Goal: Task Accomplishment & Management: Use online tool/utility

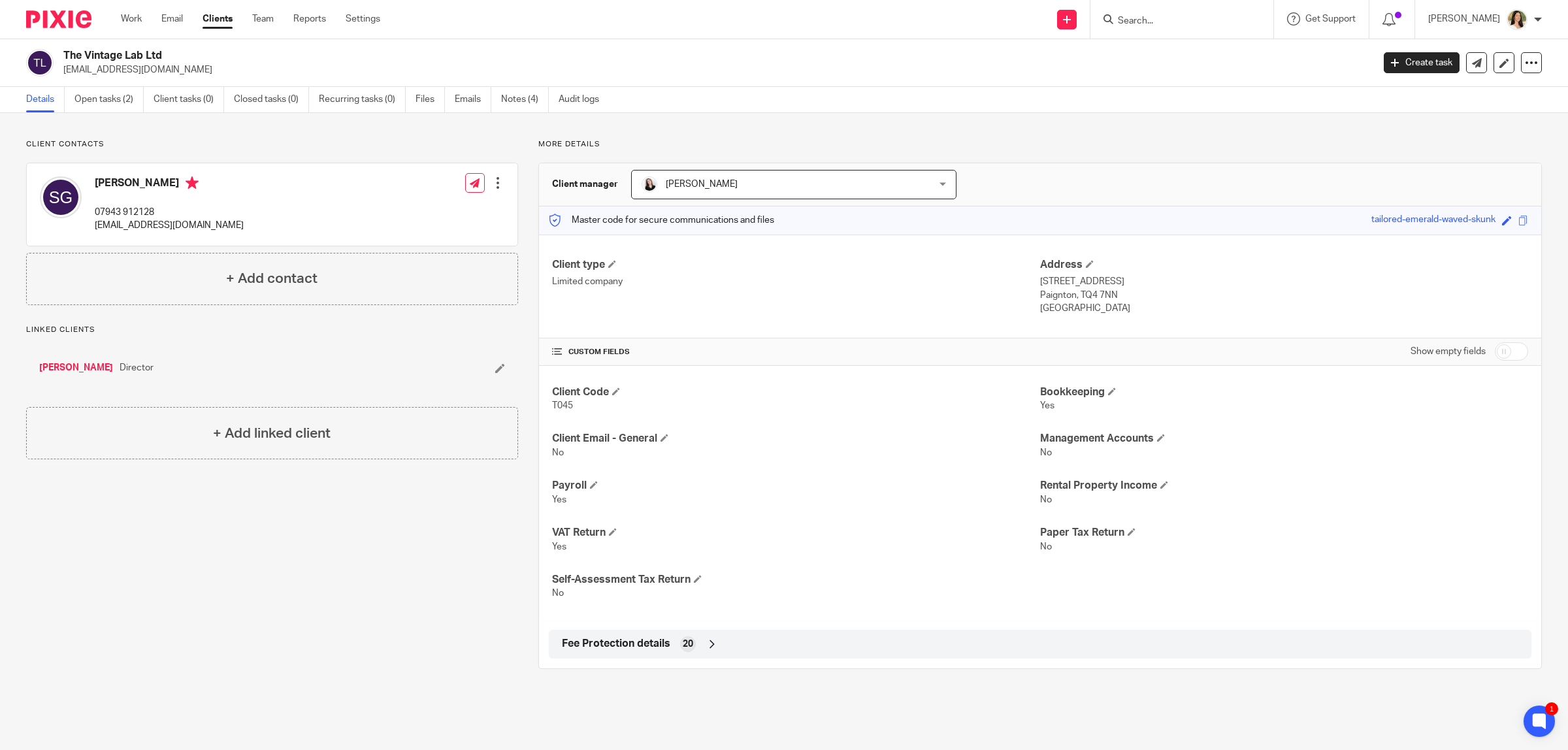
click at [1119, 17] on input "Search" at bounding box center [1175, 21] width 117 height 12
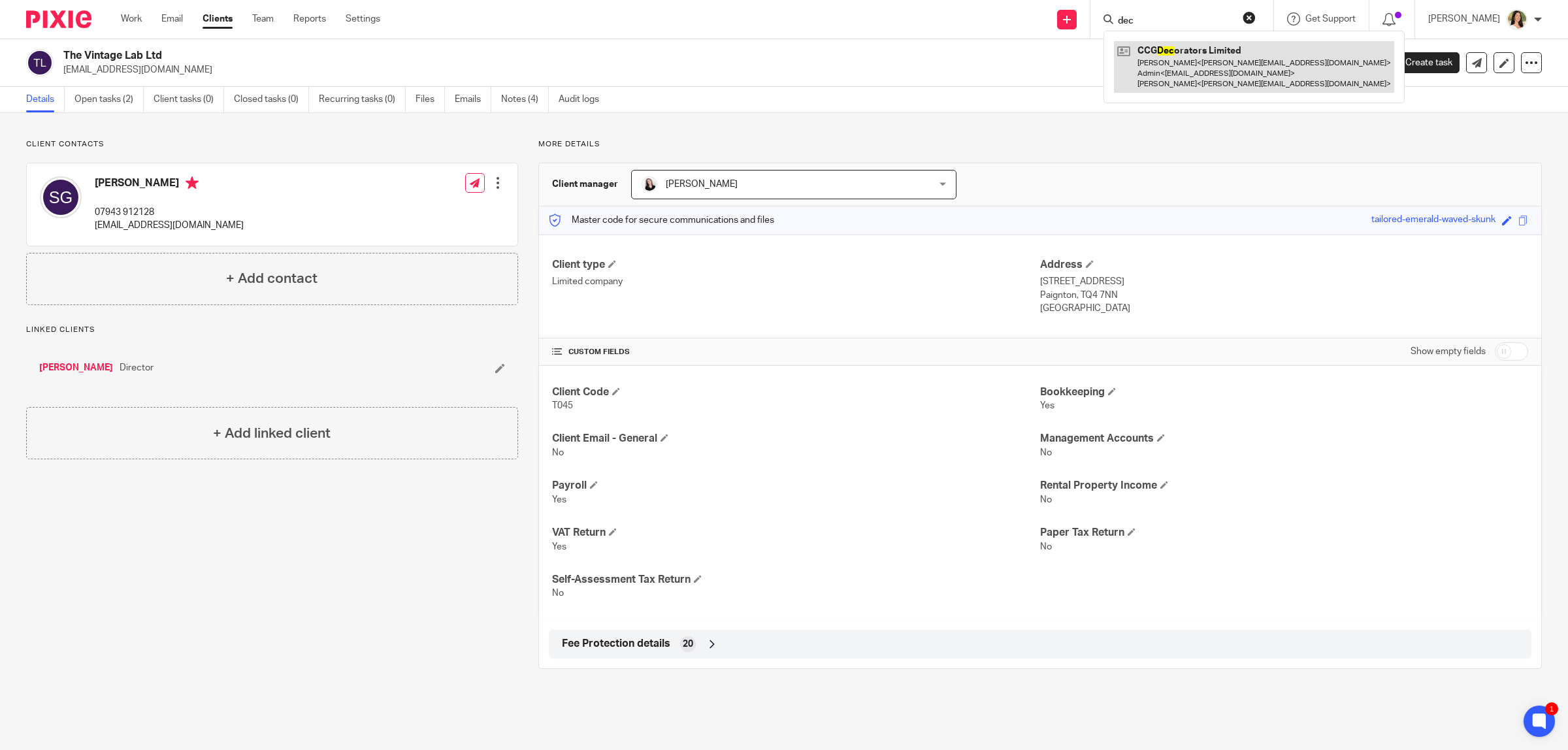
type input "dec"
click at [1217, 74] on link at bounding box center [1255, 67] width 281 height 52
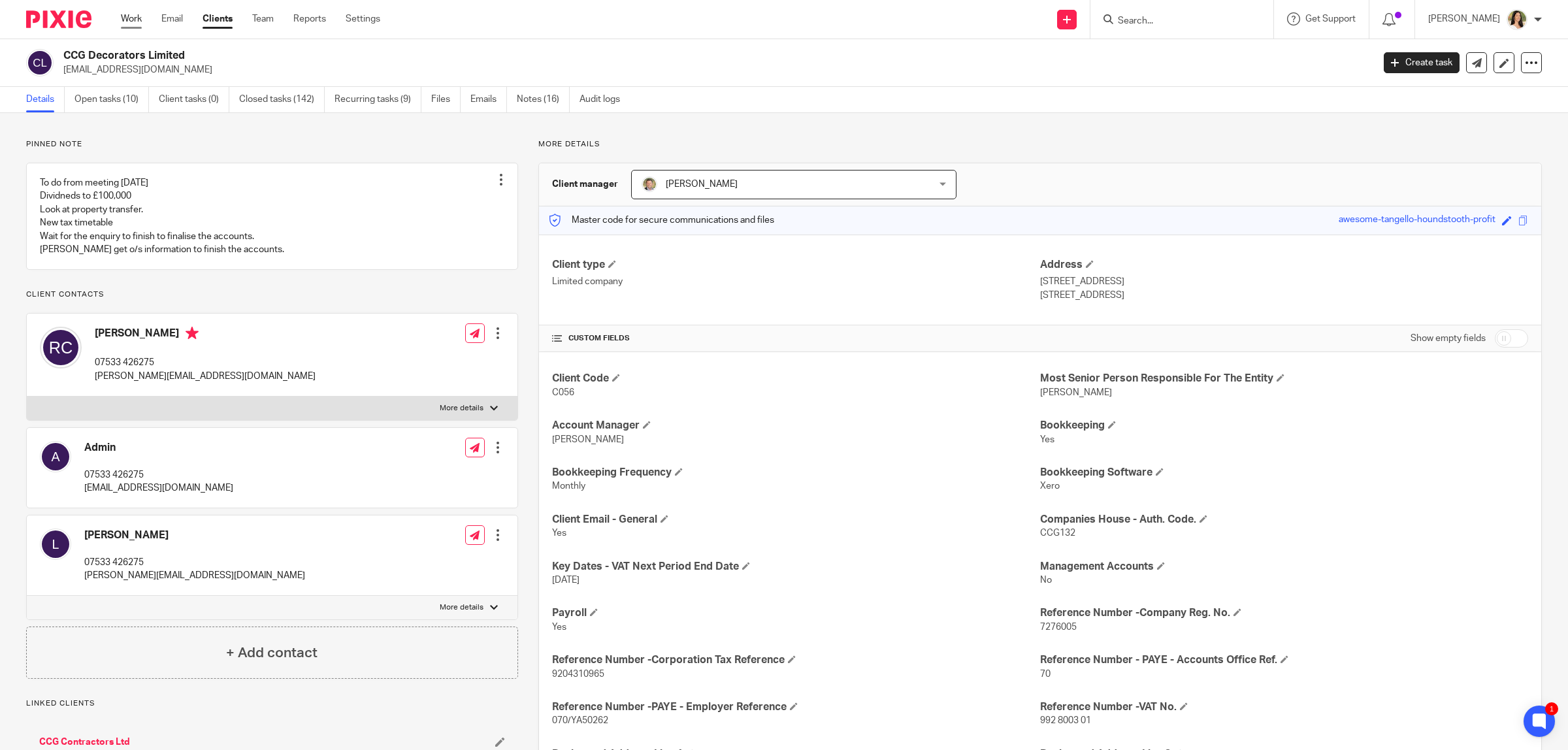
click at [135, 18] on link "Work" at bounding box center [131, 18] width 21 height 13
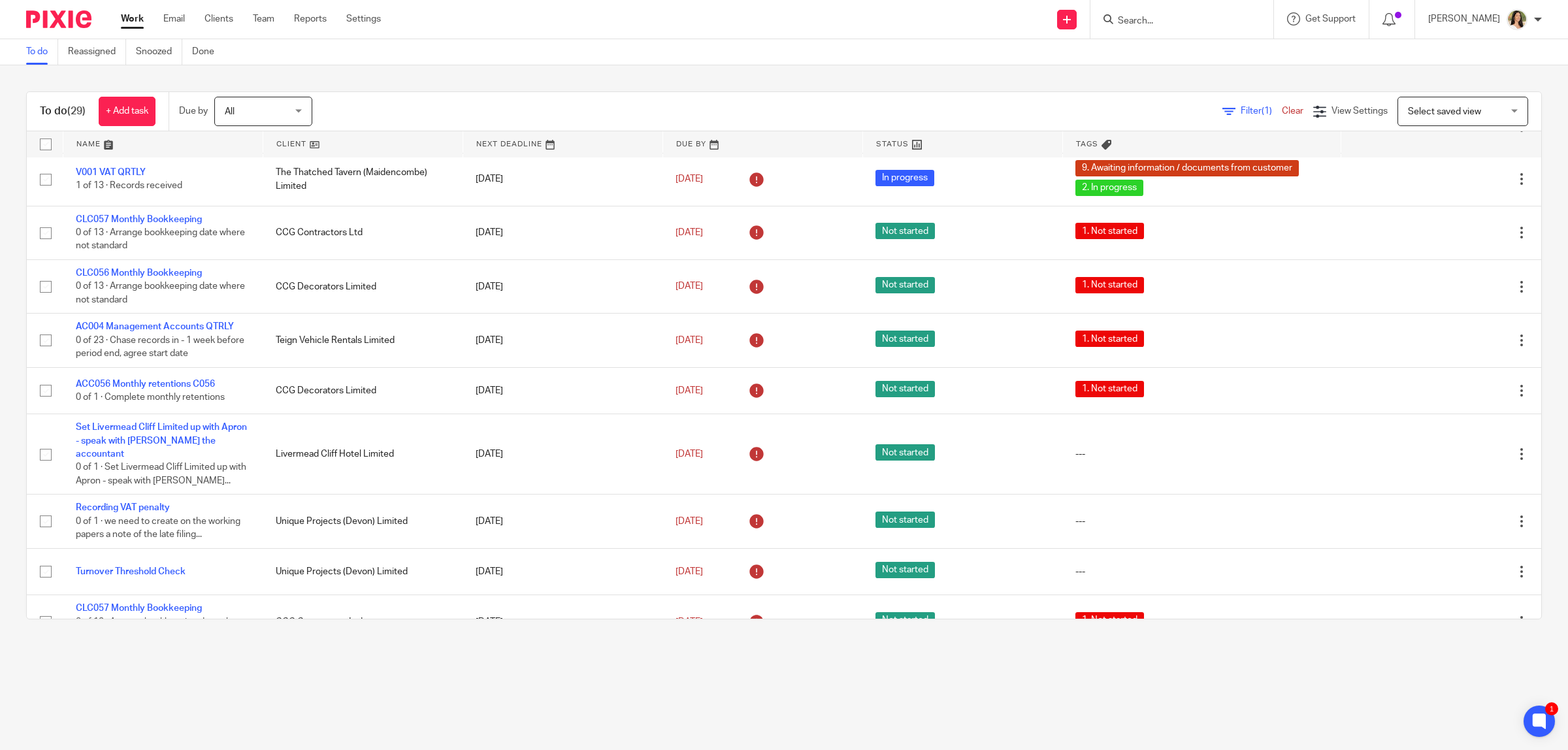
scroll to position [408, 0]
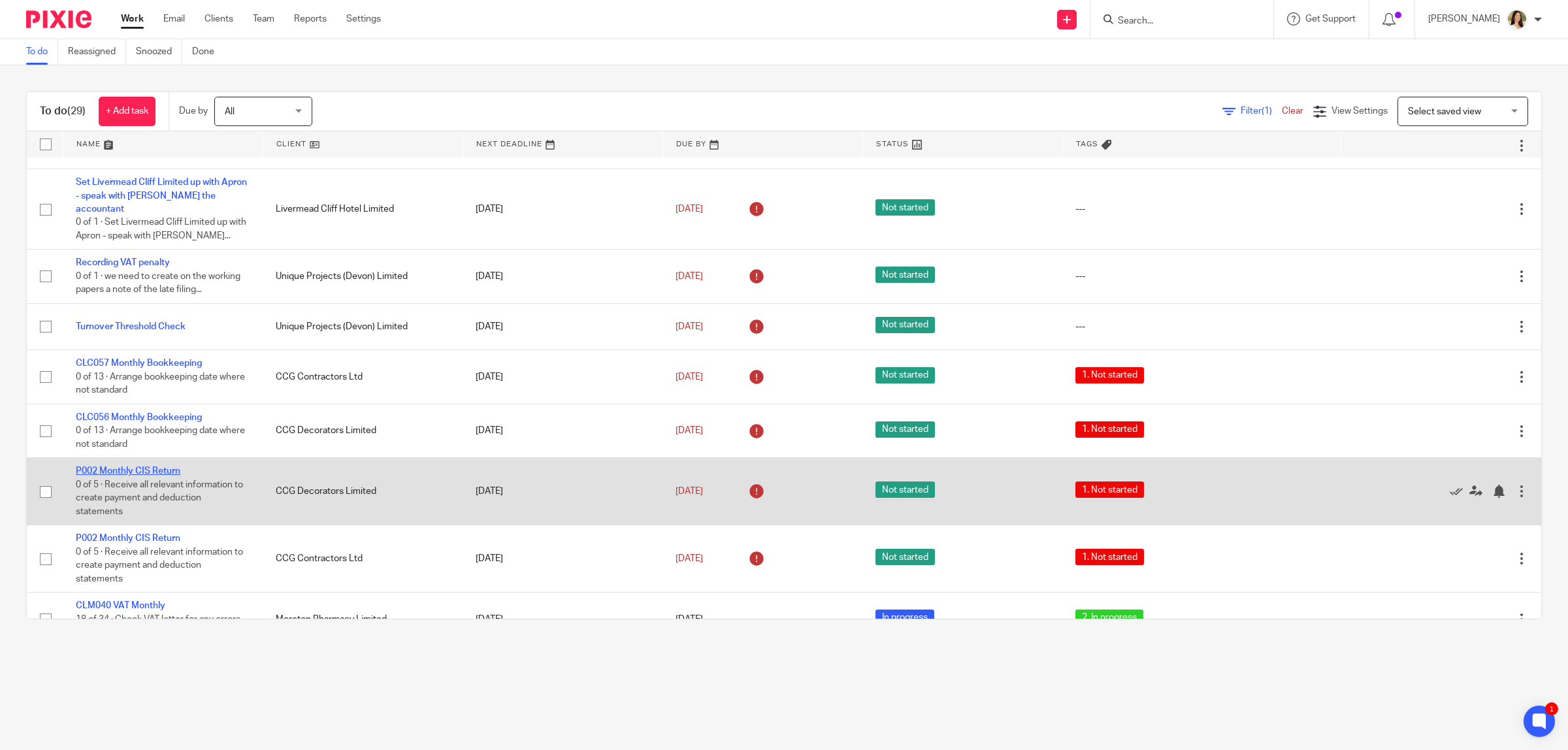
click at [162, 471] on link "P002 Monthly CIS Return" at bounding box center [127, 471] width 104 height 9
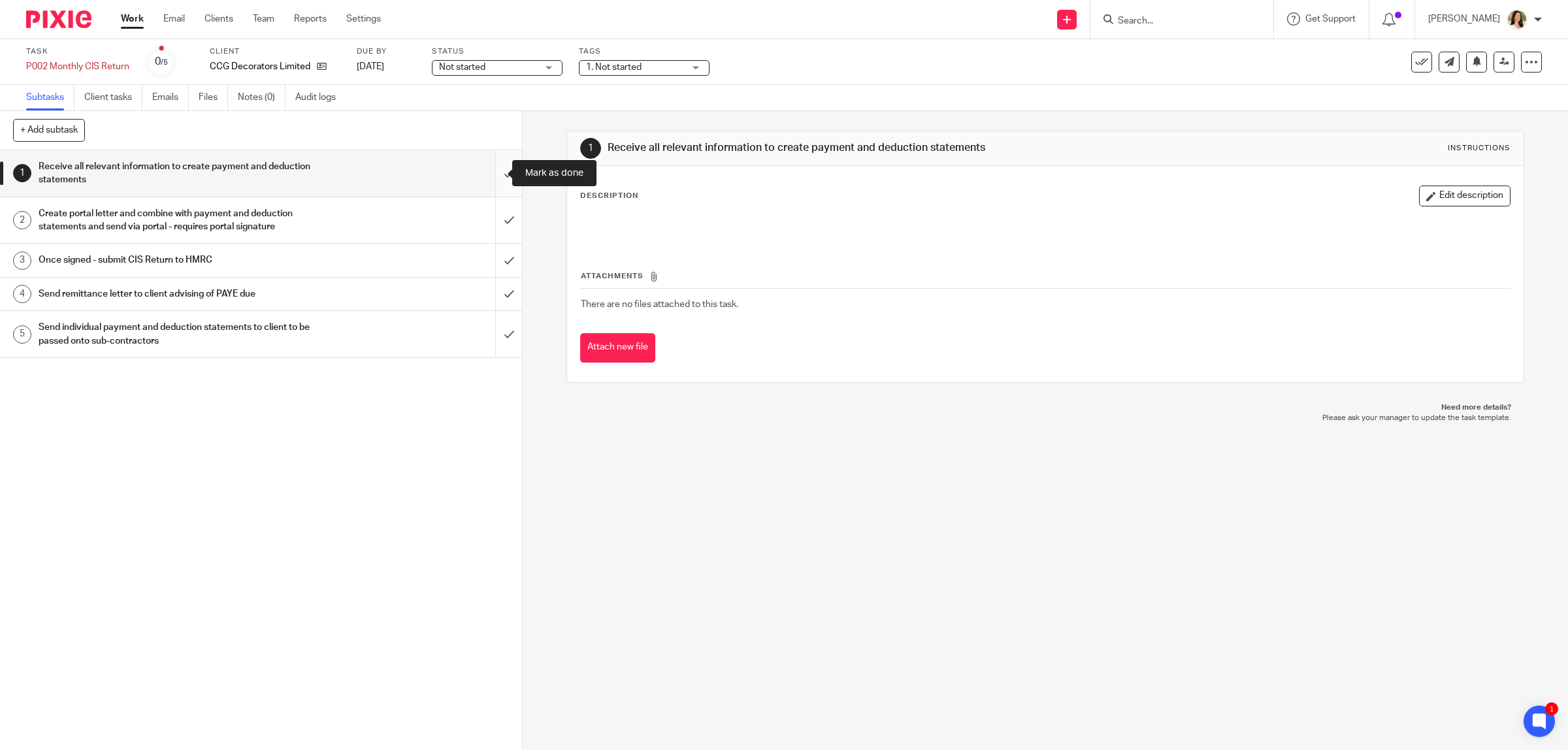
click at [490, 175] on input "submit" at bounding box center [260, 174] width 522 height 46
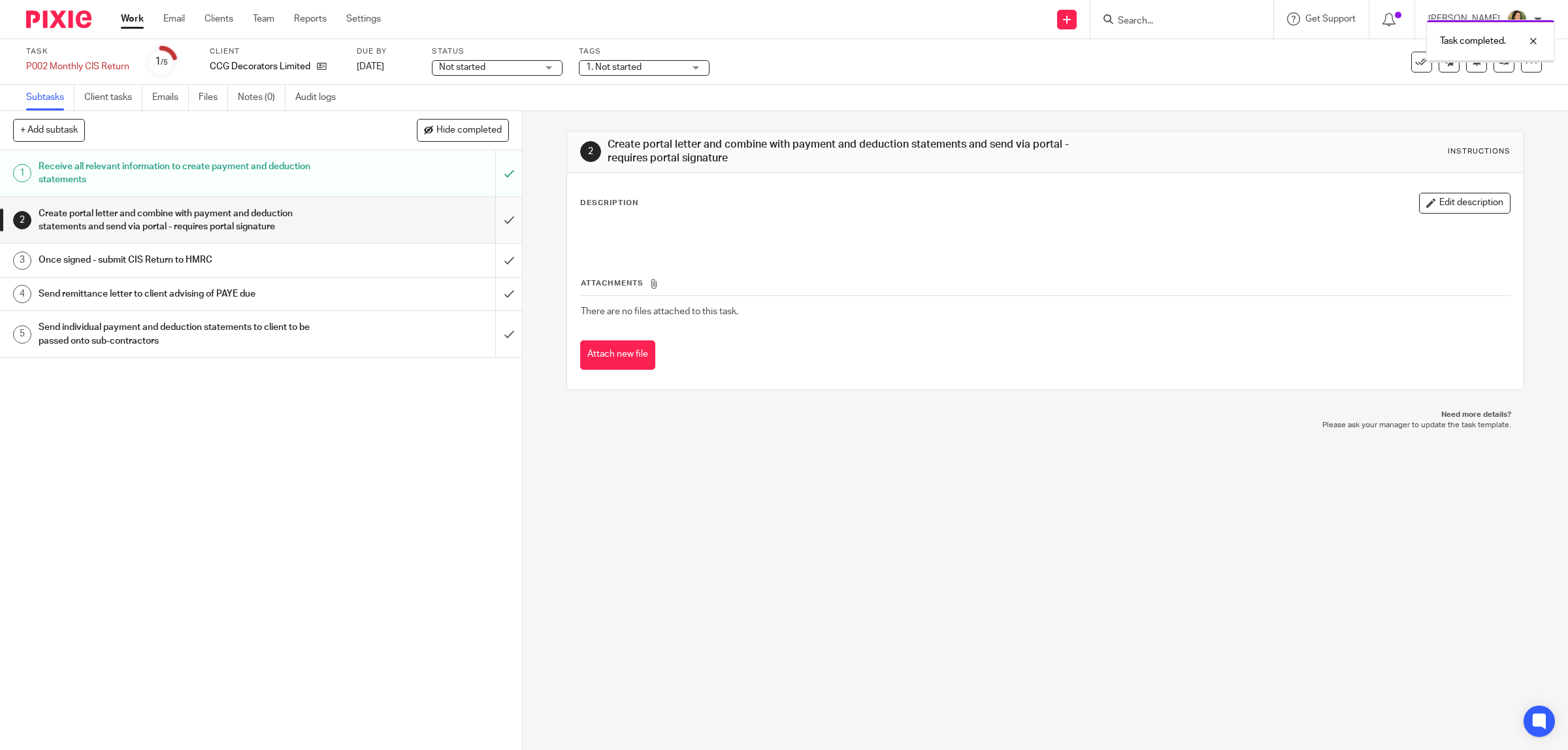
click at [495, 213] on input "submit" at bounding box center [260, 221] width 522 height 46
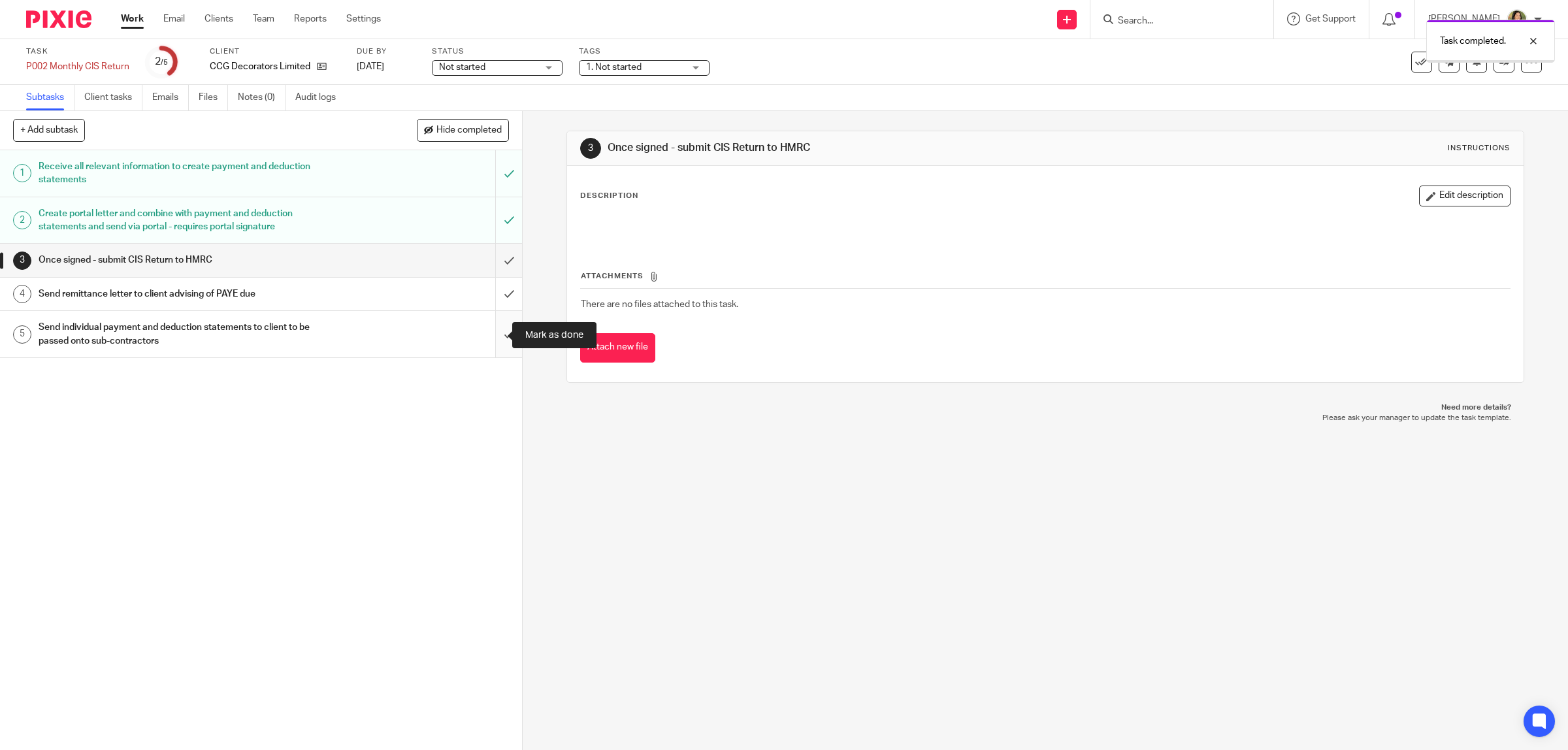
click at [481, 341] on input "submit" at bounding box center [260, 334] width 522 height 46
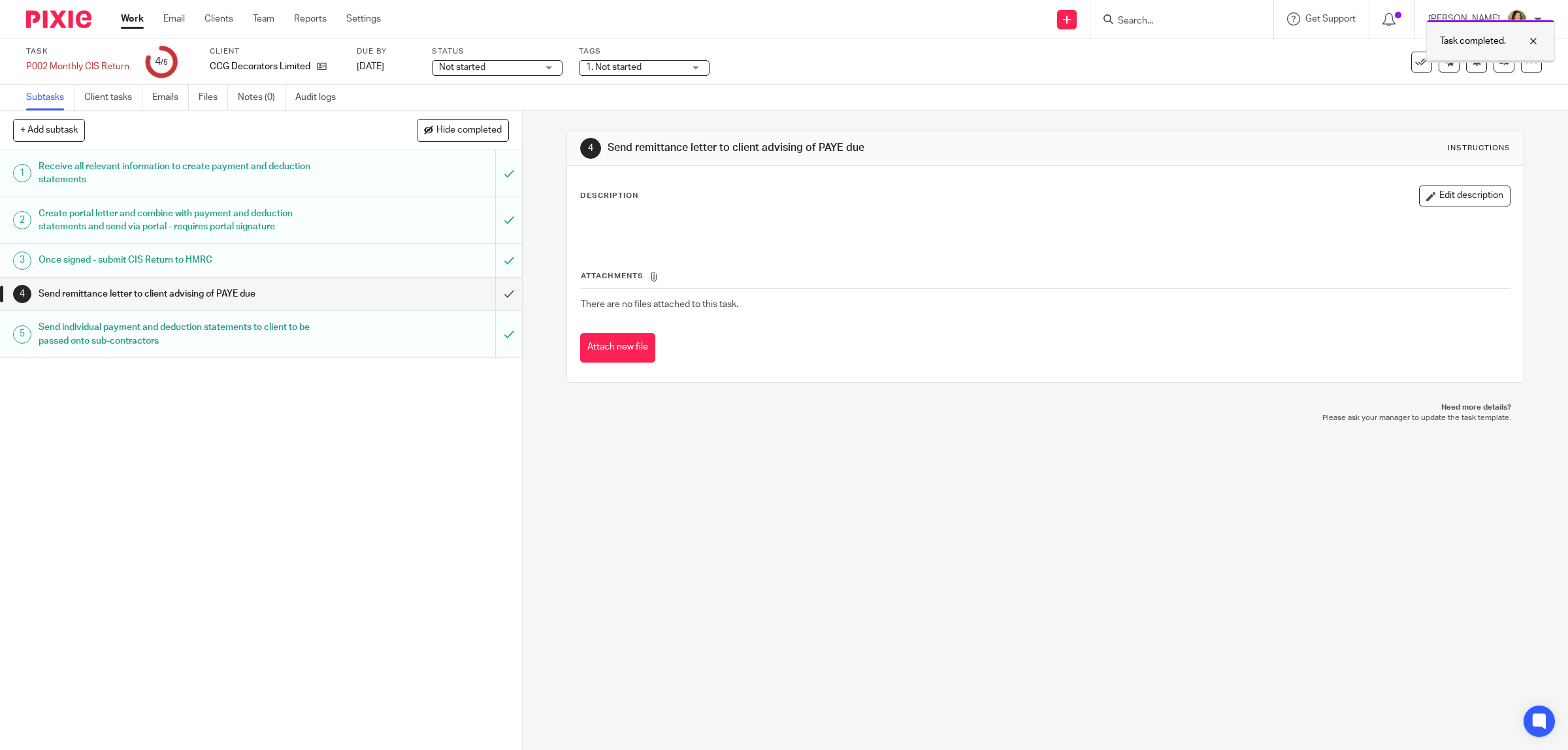
click at [1536, 46] on div at bounding box center [1524, 41] width 35 height 16
click at [1500, 63] on icon at bounding box center [1504, 62] width 10 height 10
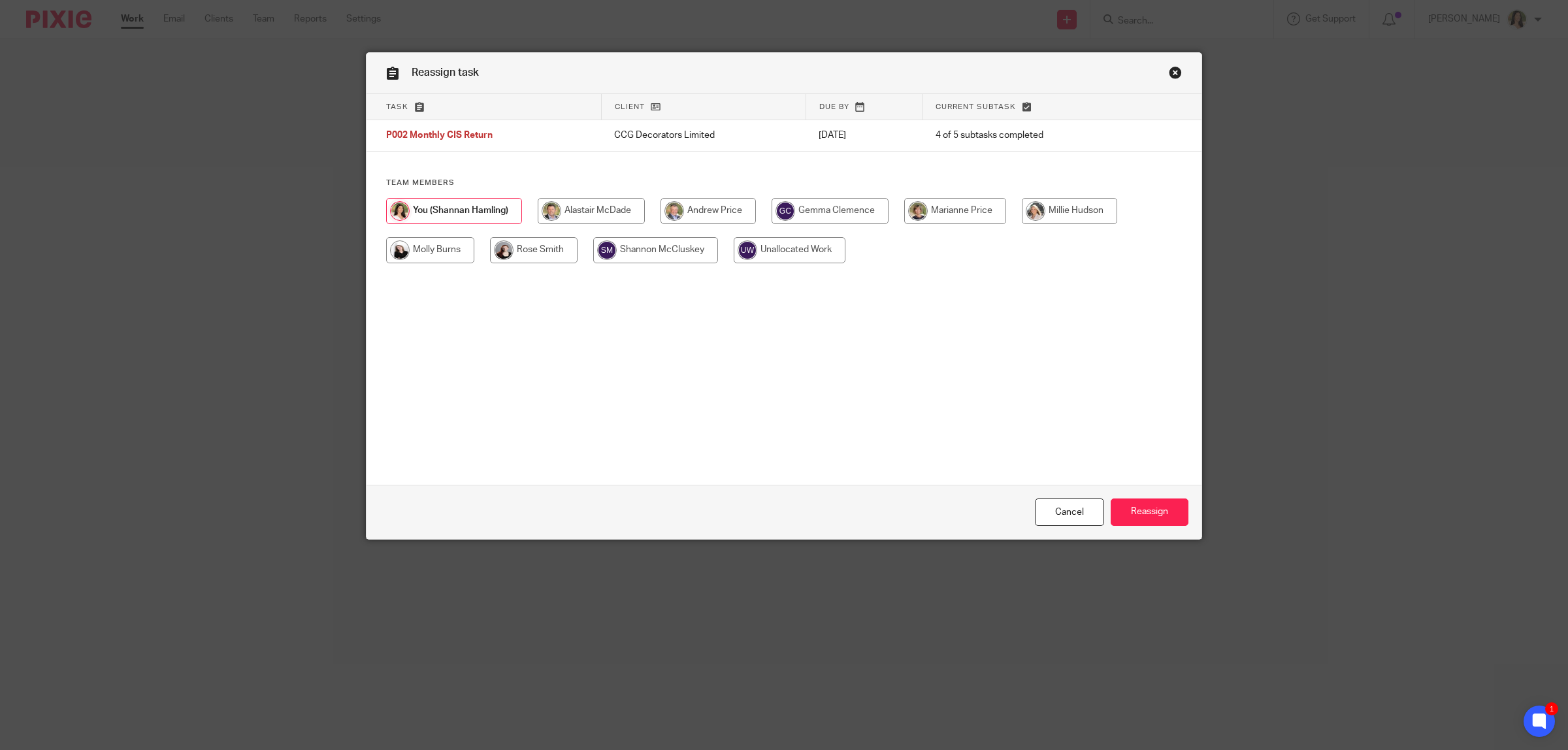
click at [956, 218] on input "radio" at bounding box center [955, 211] width 102 height 26
radio input "true"
click at [1141, 522] on input "Reassign" at bounding box center [1150, 513] width 78 height 28
